Goal: Entertainment & Leisure: Consume media (video, audio)

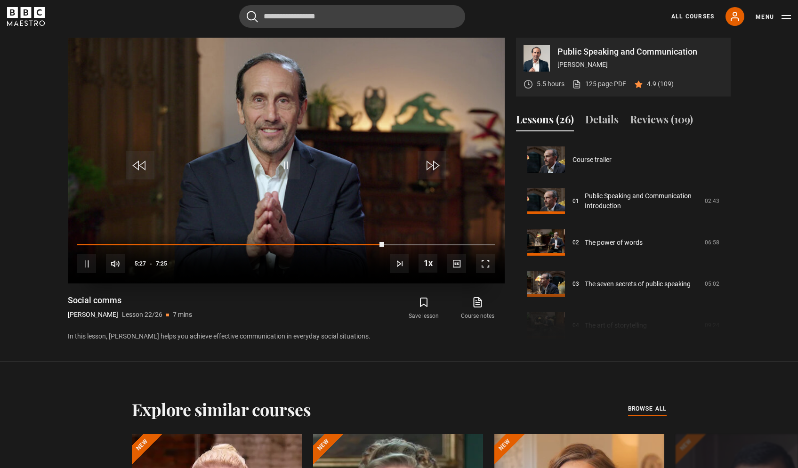
scroll to position [870, 0]
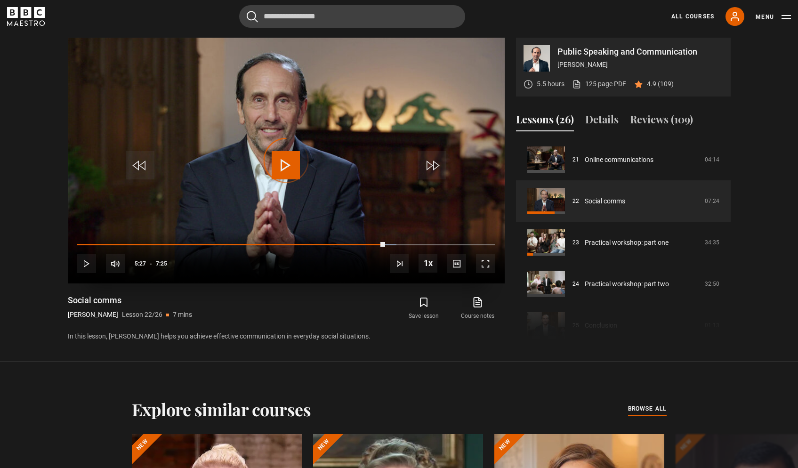
drag, startPoint x: 385, startPoint y: 245, endPoint x: 117, endPoint y: 241, distance: 267.9
click at [117, 241] on div "10s Skip Back 10 seconds Play 10s Skip Forward 10 seconds Loaded : 76.45% 1:02 …" at bounding box center [286, 257] width 437 height 52
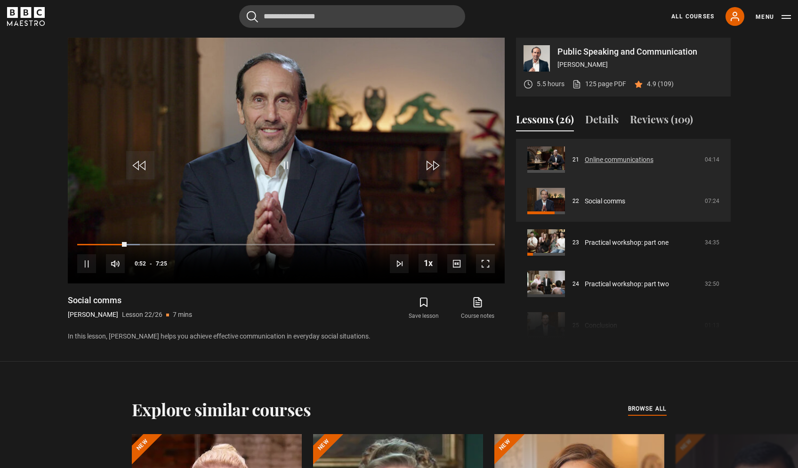
click at [595, 161] on link "Online communications" at bounding box center [619, 160] width 69 height 10
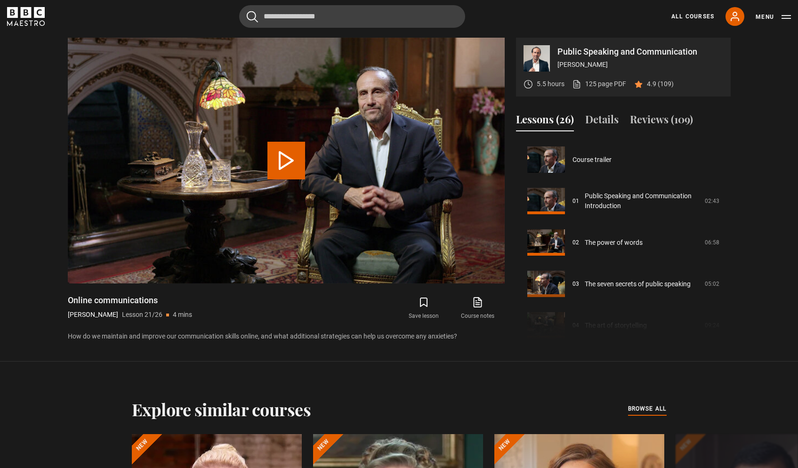
scroll to position [829, 0]
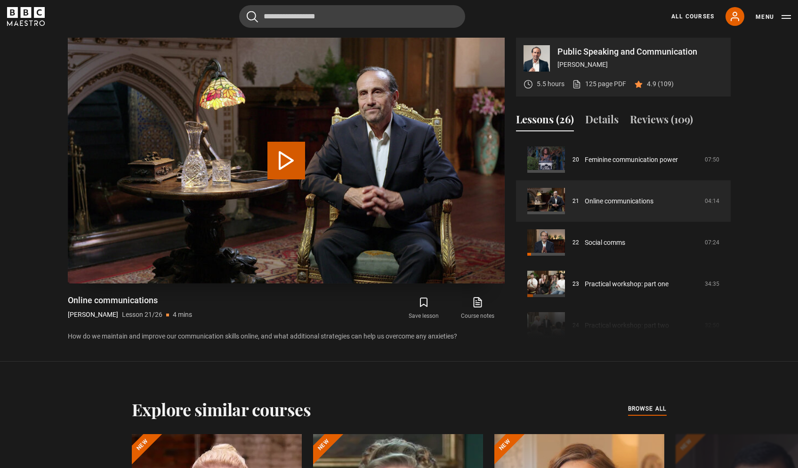
click at [299, 169] on button "Play Lesson Online communications" at bounding box center [286, 161] width 38 height 38
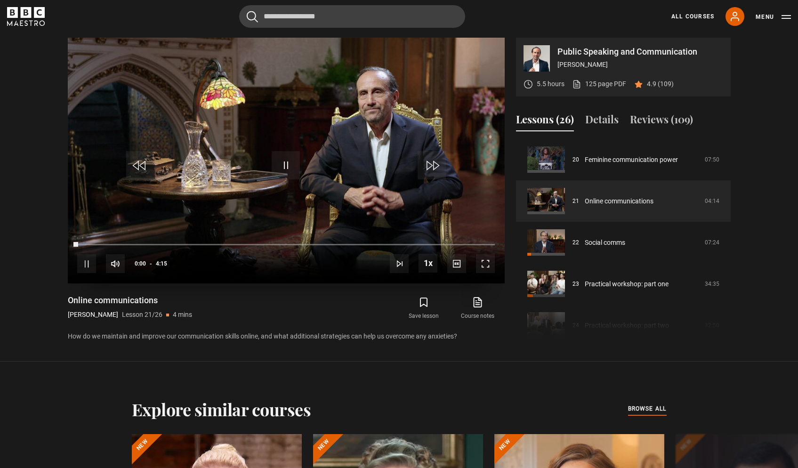
click at [489, 266] on span "Video Player" at bounding box center [485, 263] width 19 height 19
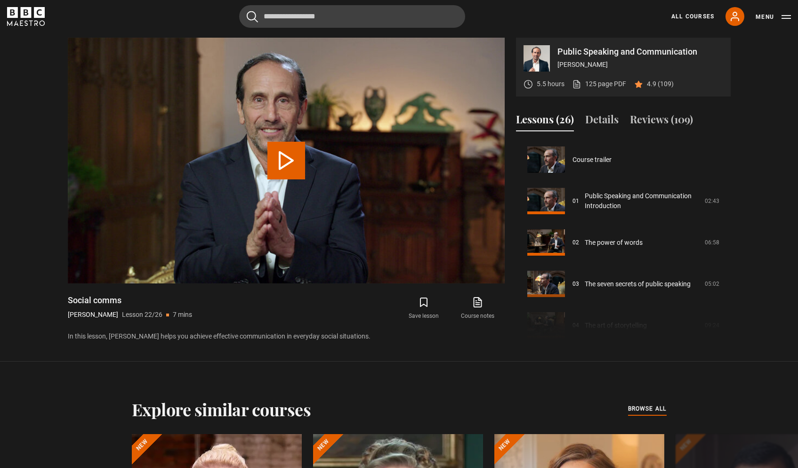
scroll to position [870, 0]
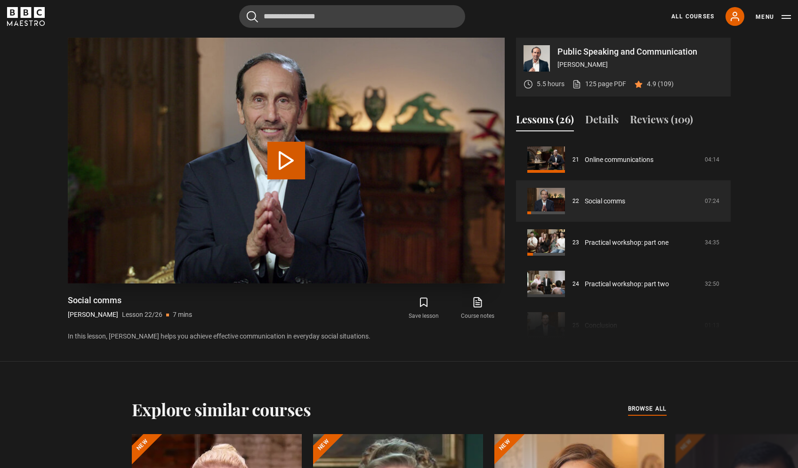
click at [287, 158] on button "Play Lesson Social comms" at bounding box center [286, 161] width 38 height 38
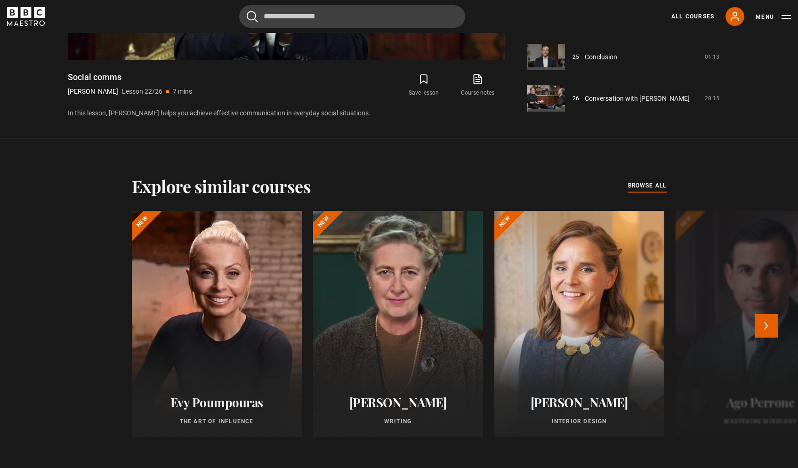
scroll to position [695, 0]
click at [764, 323] on button "Next" at bounding box center [767, 326] width 24 height 24
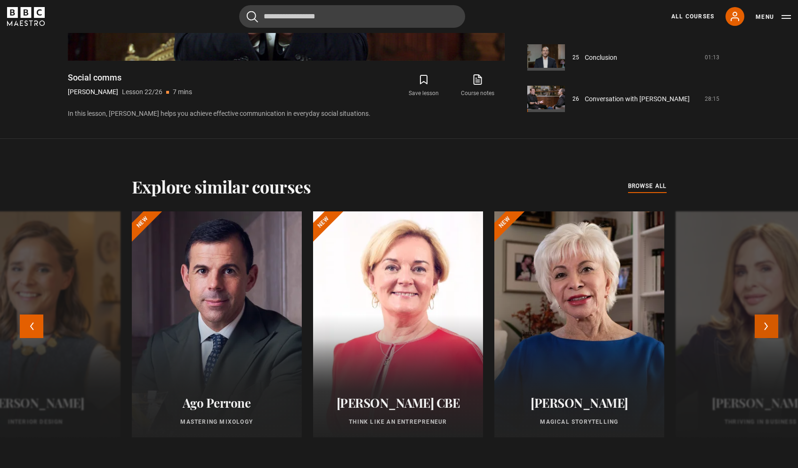
click at [764, 323] on button "Next" at bounding box center [767, 326] width 24 height 24
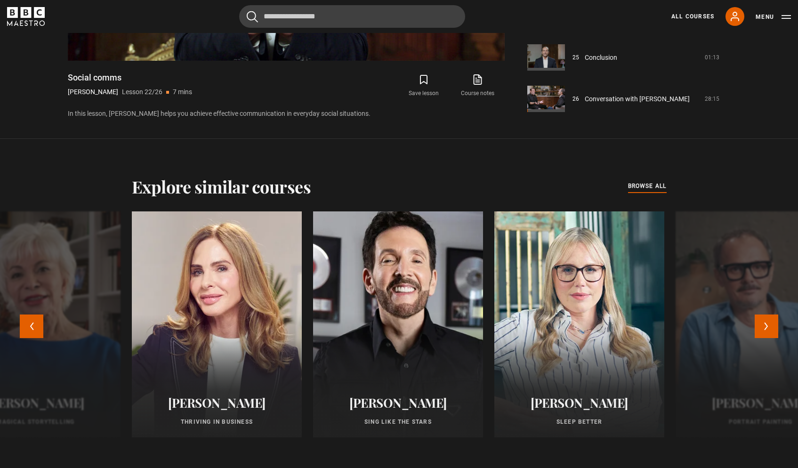
click at [458, 306] on div at bounding box center [398, 324] width 187 height 249
click at [412, 292] on div at bounding box center [398, 324] width 187 height 249
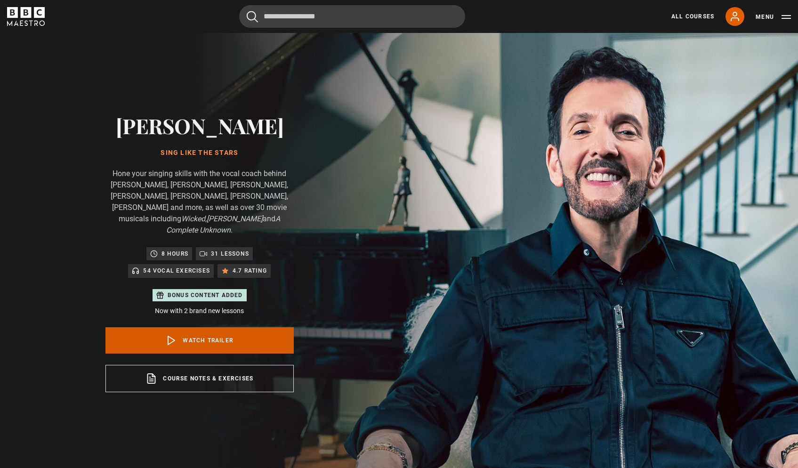
click at [227, 329] on link "Watch Trailer" at bounding box center [199, 340] width 188 height 26
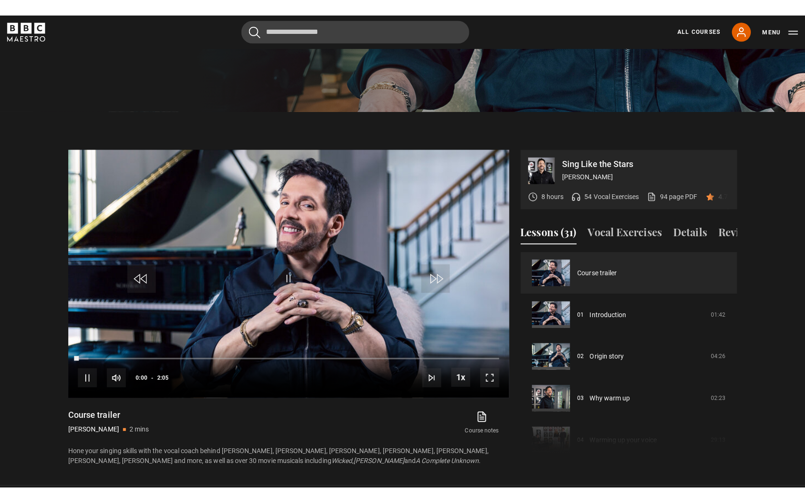
scroll to position [473, 0]
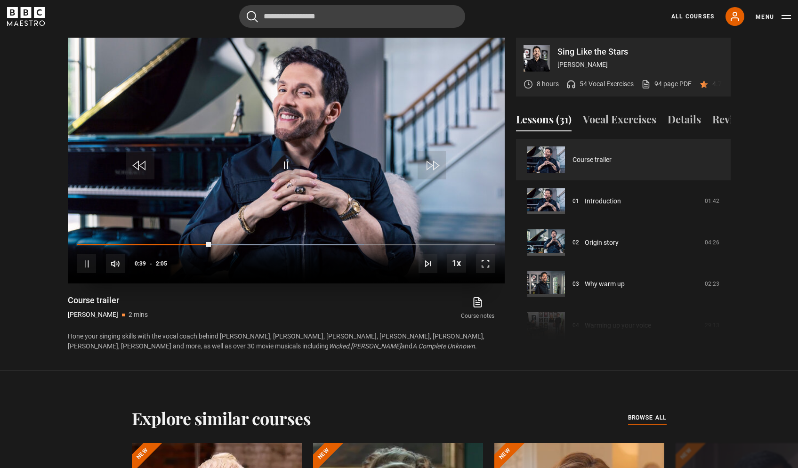
click at [485, 268] on span "Video Player" at bounding box center [485, 263] width 19 height 19
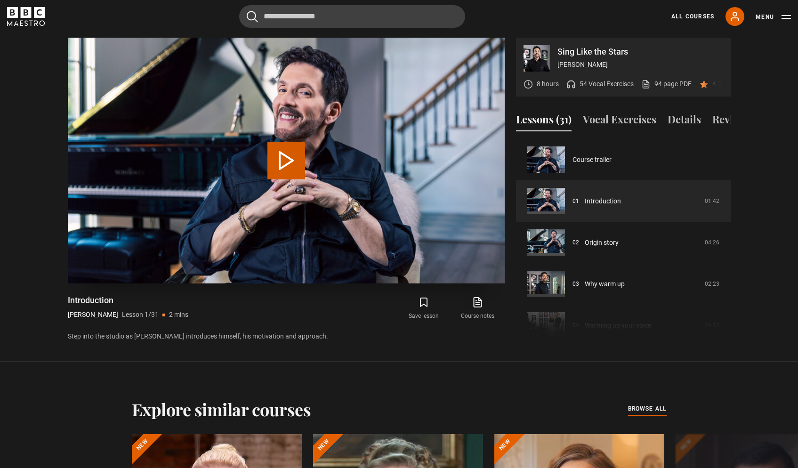
click at [279, 155] on button "Play Lesson Introduction" at bounding box center [286, 161] width 38 height 38
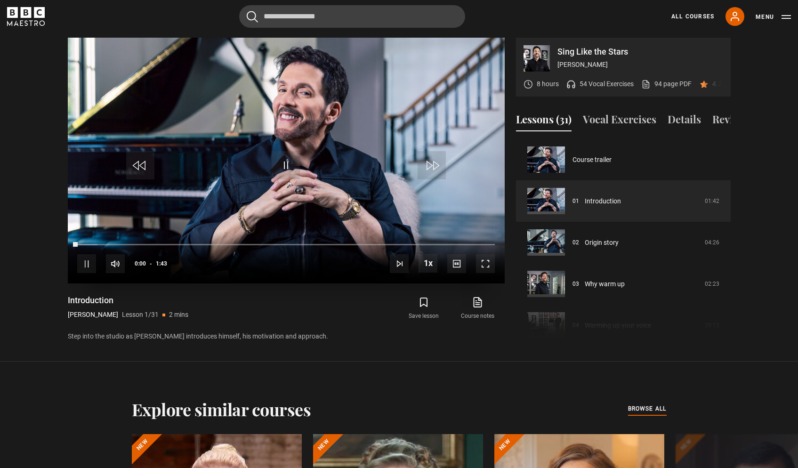
click at [486, 266] on span "Video Player" at bounding box center [485, 263] width 19 height 19
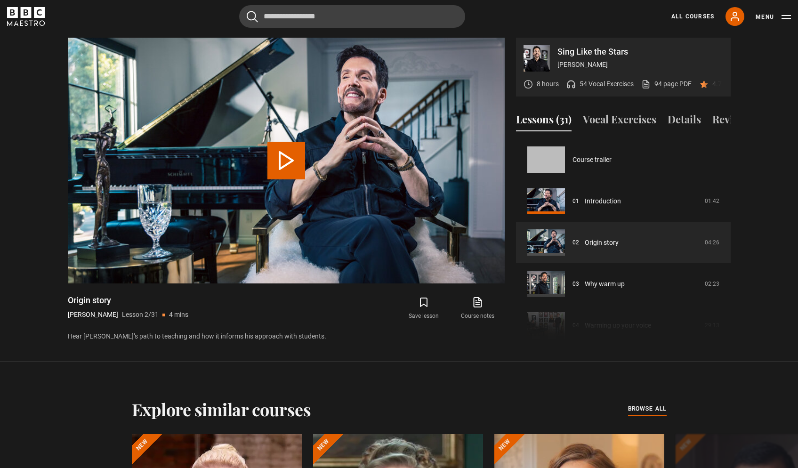
scroll to position [41, 0]
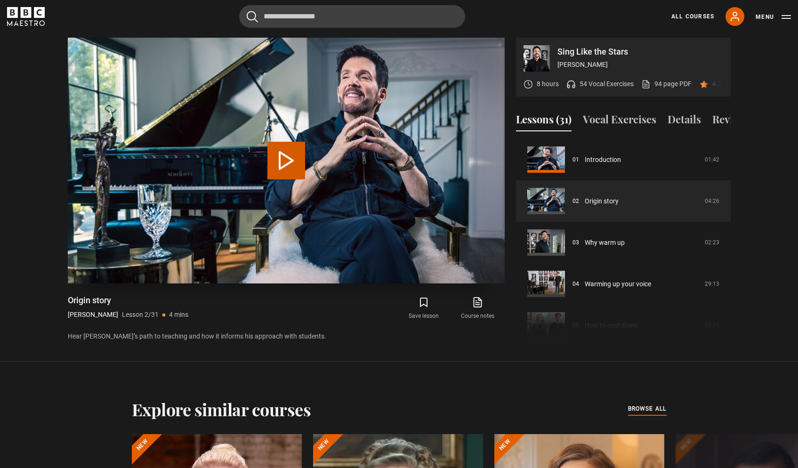
click at [288, 148] on button "Play Lesson Origin story" at bounding box center [286, 161] width 38 height 38
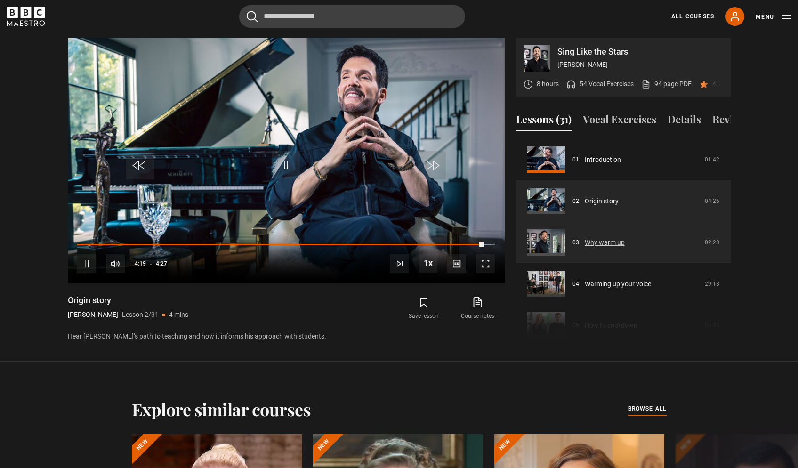
click at [585, 248] on link "Why warm up" at bounding box center [605, 243] width 40 height 10
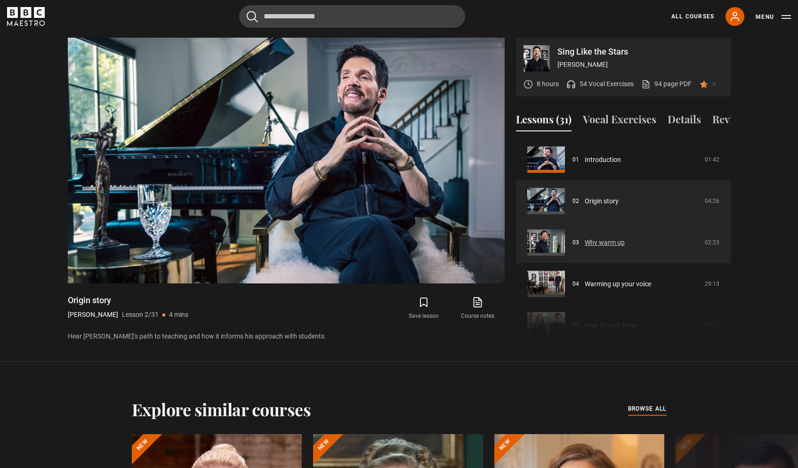
click at [602, 248] on link "Why warm up" at bounding box center [605, 243] width 40 height 10
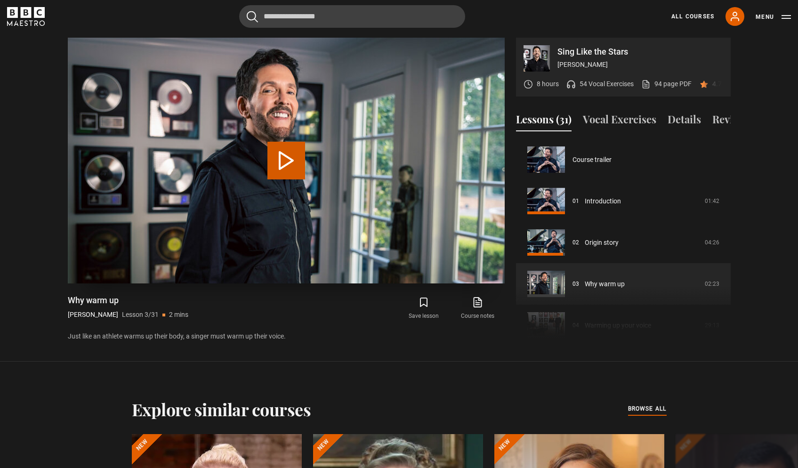
scroll to position [83, 0]
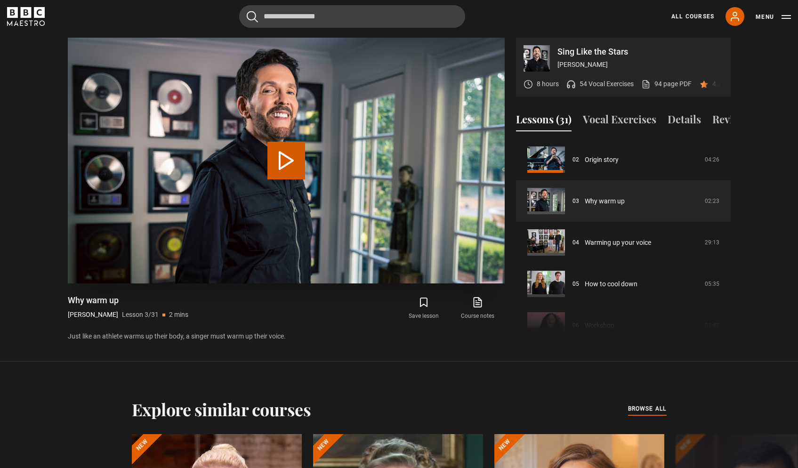
click at [285, 158] on button "Play Lesson Why warm up" at bounding box center [286, 161] width 38 height 38
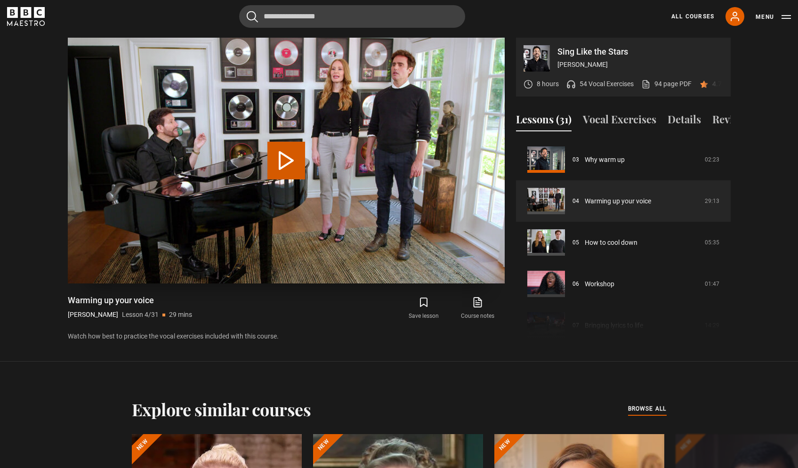
click at [290, 171] on button "Play Lesson Warming up your voice" at bounding box center [286, 161] width 38 height 38
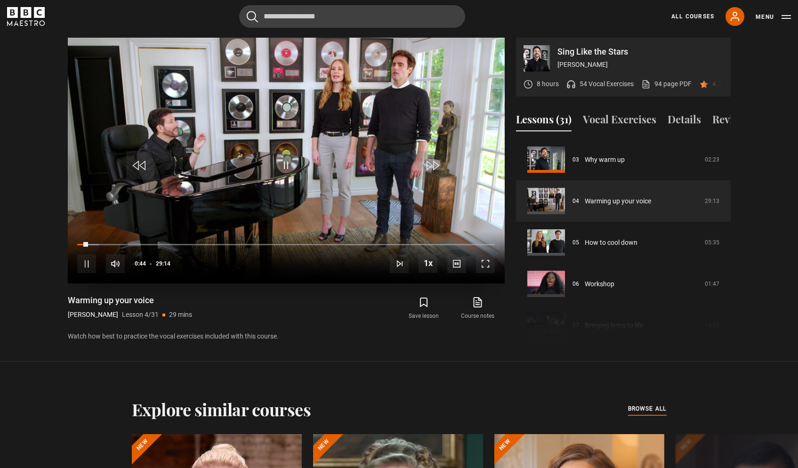
click at [288, 162] on span "Video Player" at bounding box center [286, 165] width 28 height 28
click at [283, 167] on span "Video Player" at bounding box center [286, 165] width 28 height 28
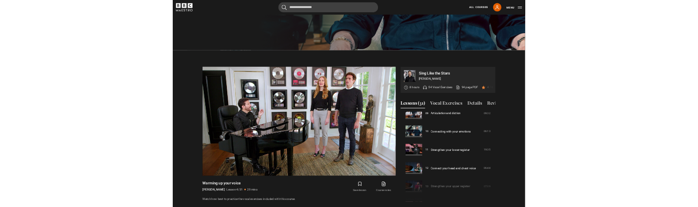
scroll to position [360, 0]
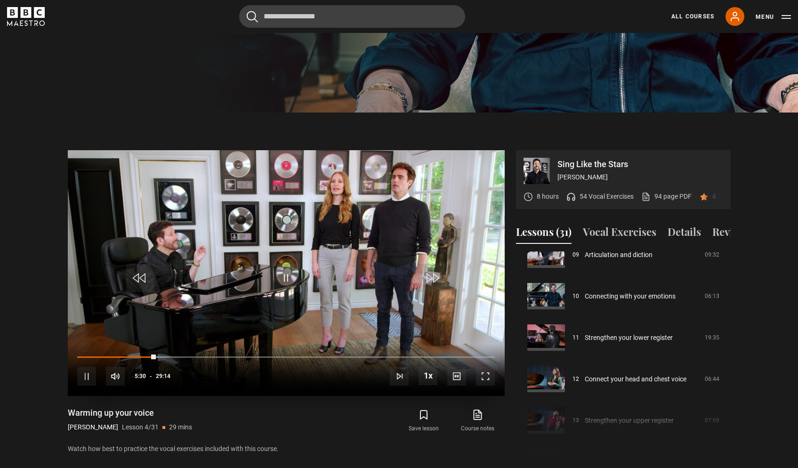
click at [290, 277] on span "Video Player" at bounding box center [286, 278] width 28 height 28
